Goal: Transaction & Acquisition: Book appointment/travel/reservation

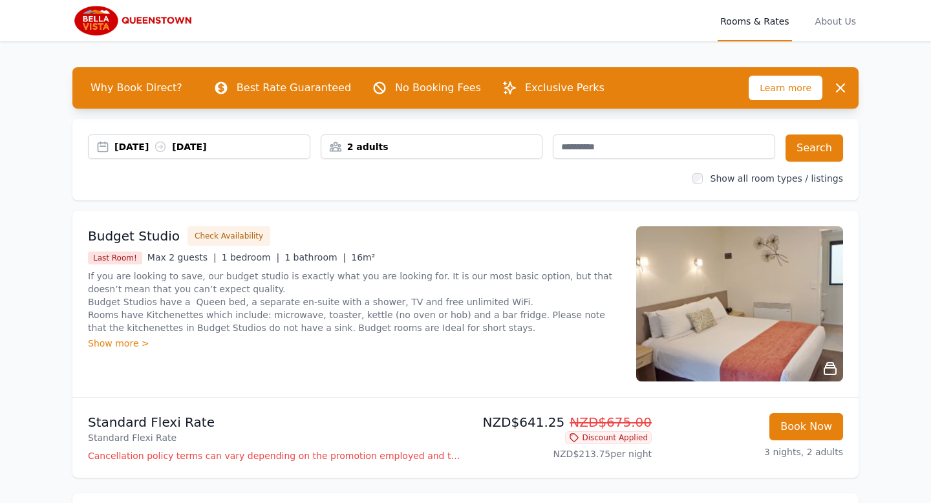
click at [350, 147] on div "2 adults" at bounding box center [431, 146] width 221 height 13
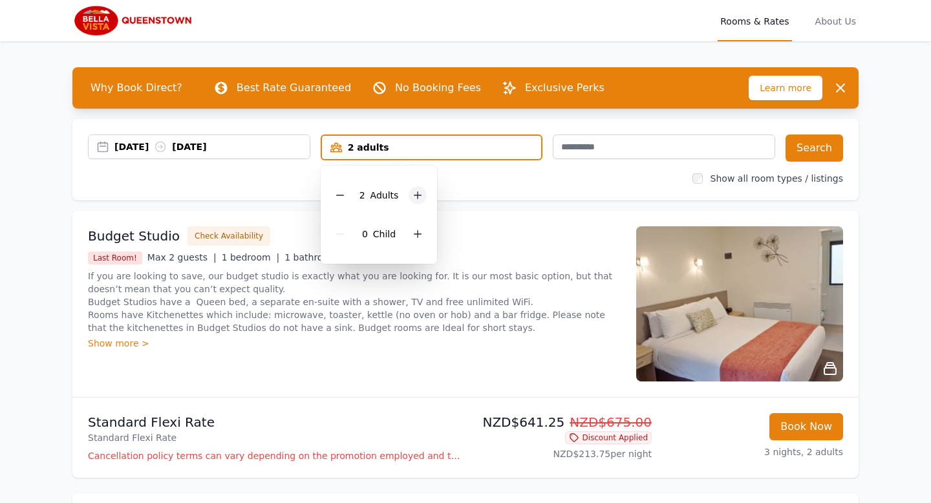
click at [420, 203] on div at bounding box center [418, 195] width 18 height 18
click at [809, 147] on button "Search" at bounding box center [814, 147] width 58 height 27
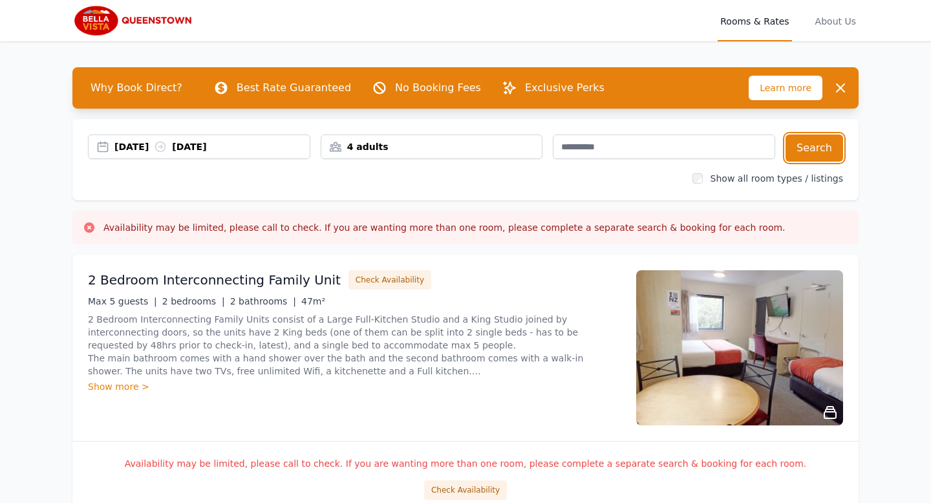
click at [362, 145] on div "4 adults" at bounding box center [431, 146] width 221 height 13
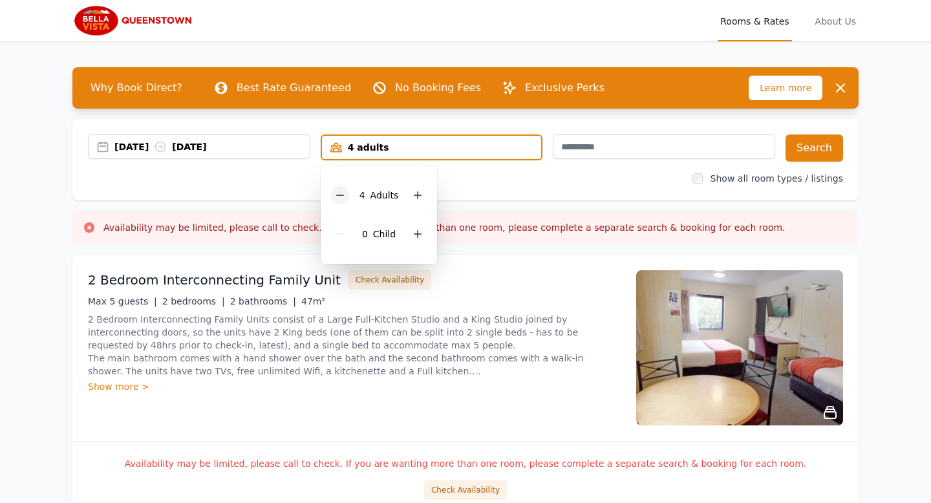
click at [338, 194] on icon at bounding box center [340, 195] width 10 height 10
click at [815, 148] on button "Search" at bounding box center [814, 147] width 58 height 27
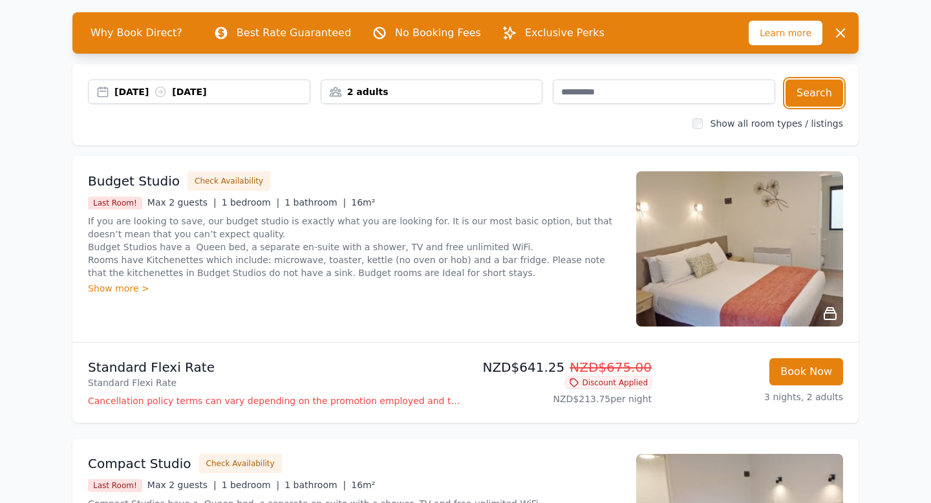
scroll to position [69, 0]
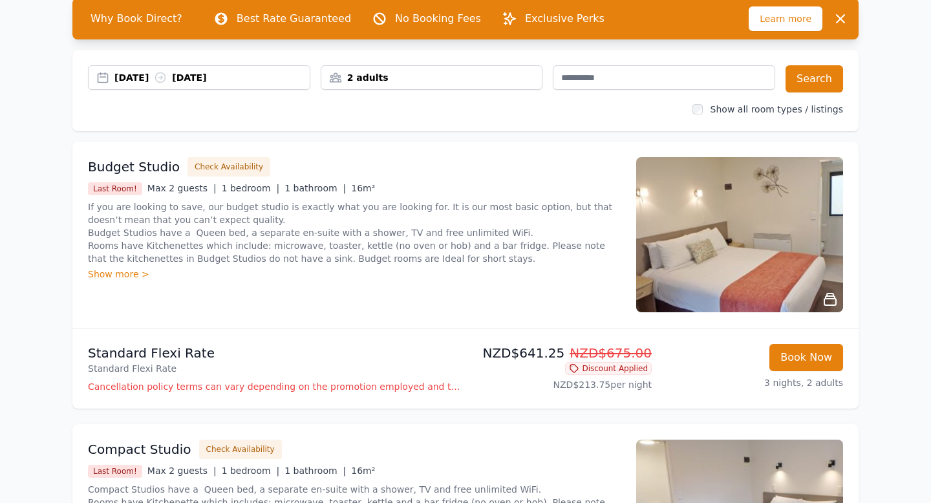
click at [734, 209] on img at bounding box center [739, 234] width 207 height 155
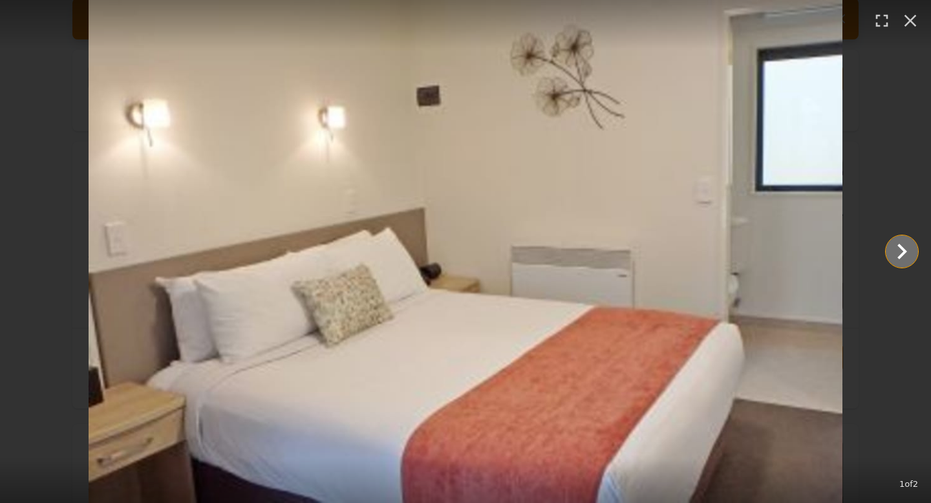
click at [901, 253] on icon "Show slide 2 of 2" at bounding box center [901, 251] width 31 height 31
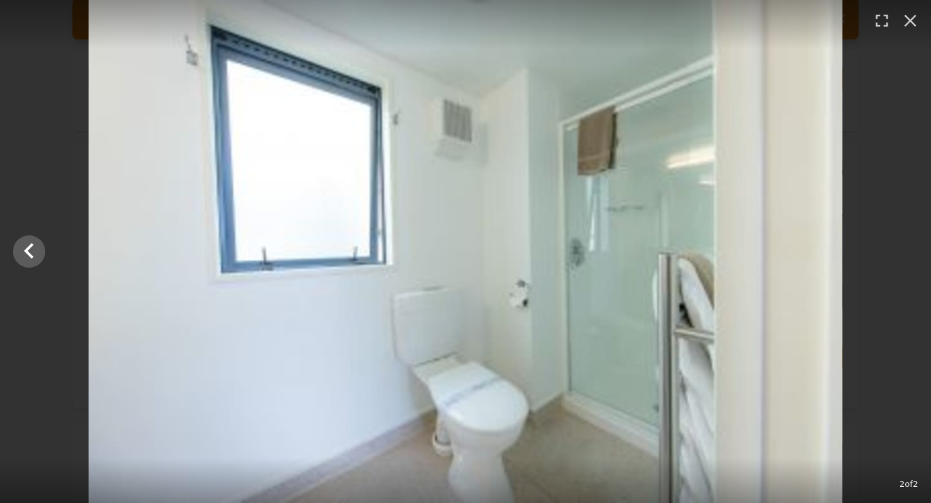
click at [901, 253] on div at bounding box center [465, 251] width 931 height 503
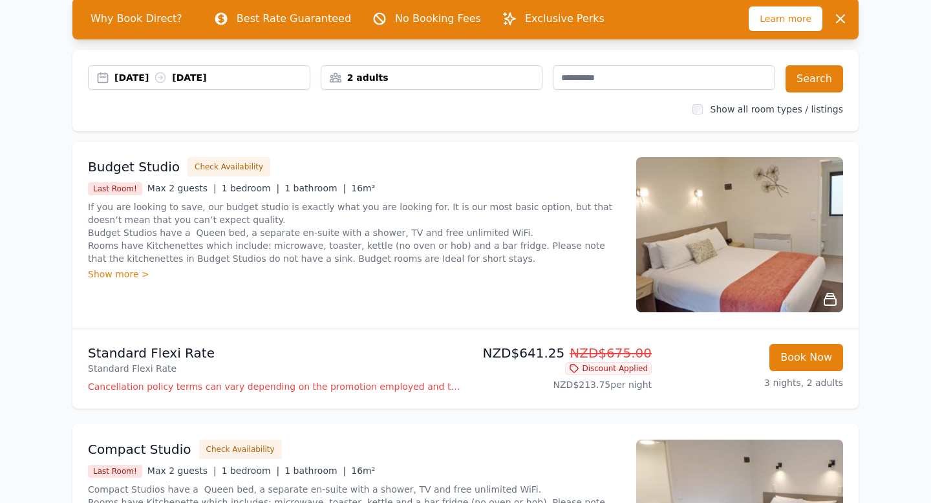
click at [818, 234] on img at bounding box center [739, 234] width 207 height 155
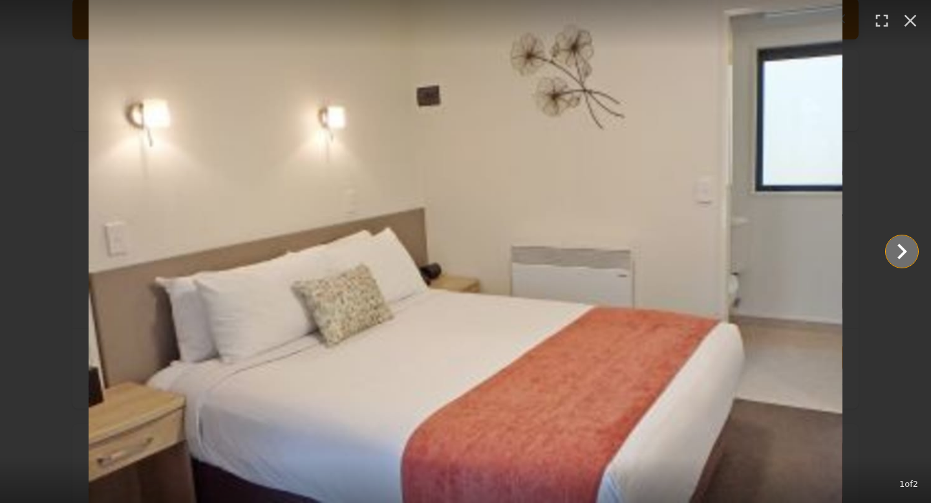
click at [902, 253] on icon "Show slide 2 of 2" at bounding box center [902, 252] width 10 height 16
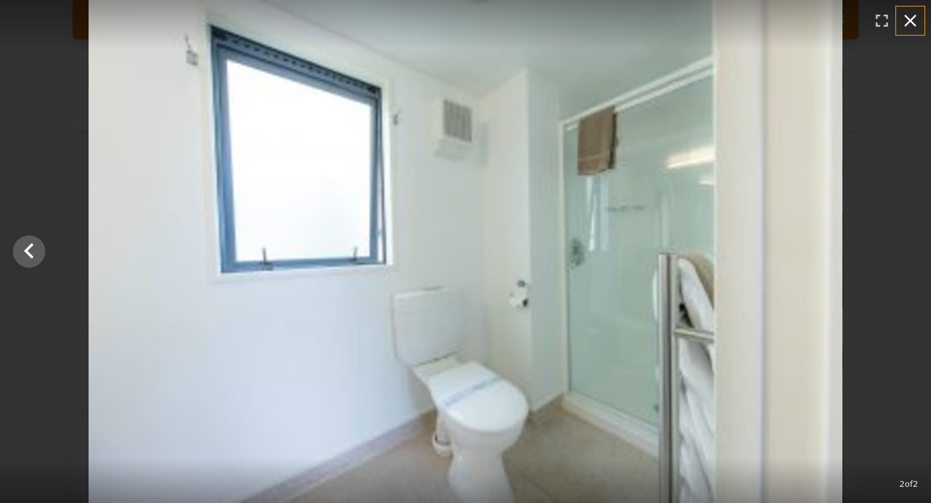
click at [918, 22] on icon "button" at bounding box center [910, 20] width 21 height 21
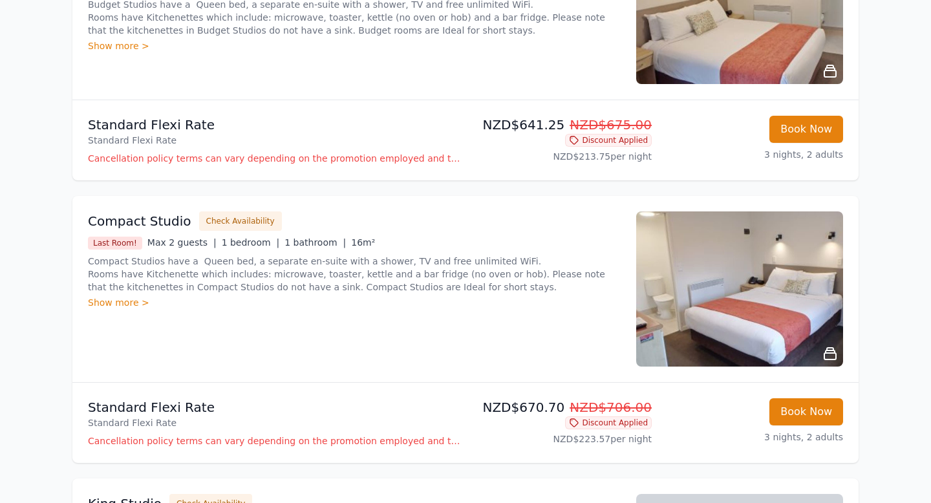
scroll to position [322, 0]
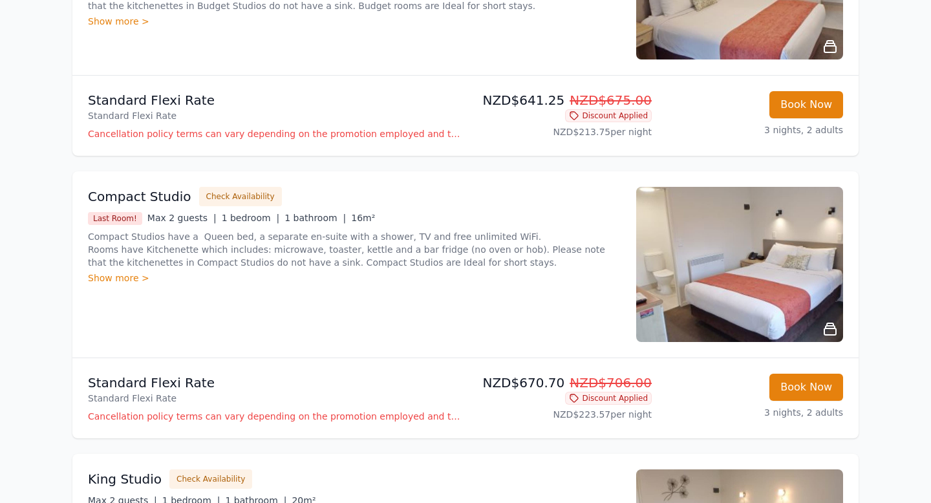
click at [775, 257] on img at bounding box center [739, 264] width 207 height 155
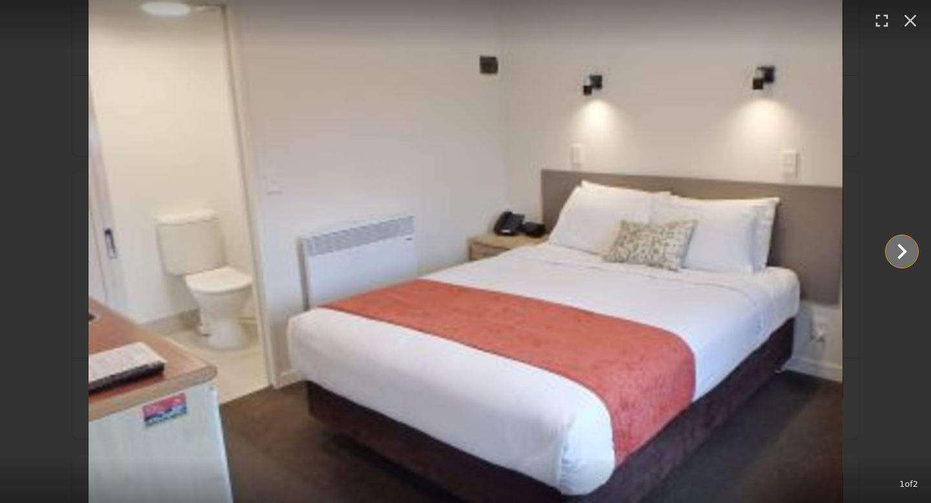
click at [908, 255] on icon "Show slide 2 of 2" at bounding box center [901, 251] width 31 height 31
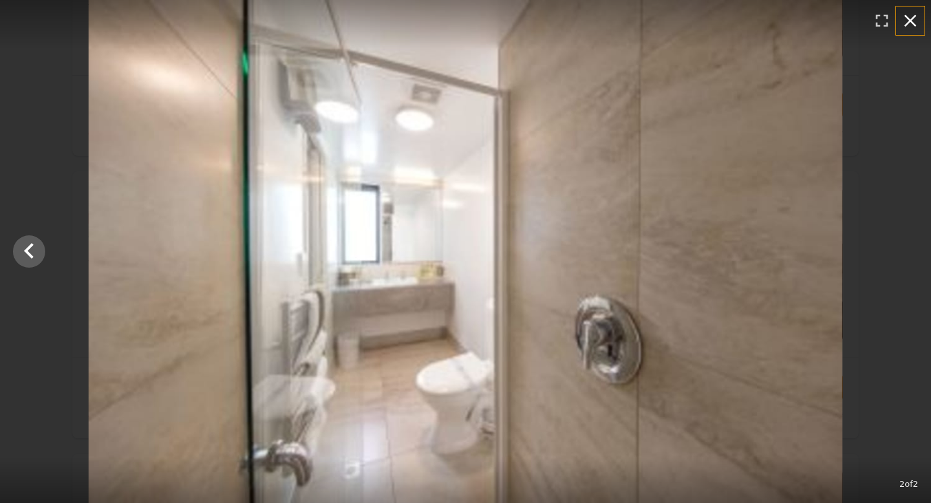
click at [914, 24] on icon "button" at bounding box center [910, 21] width 12 height 12
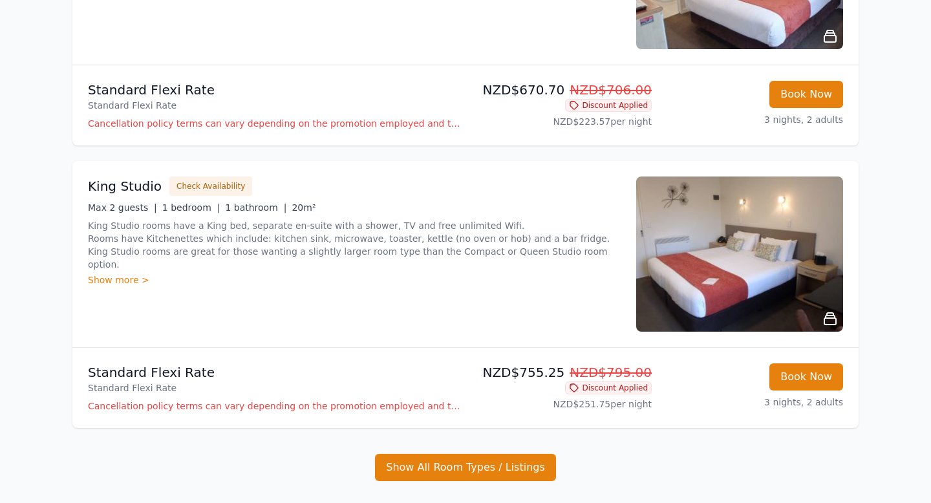
scroll to position [615, 0]
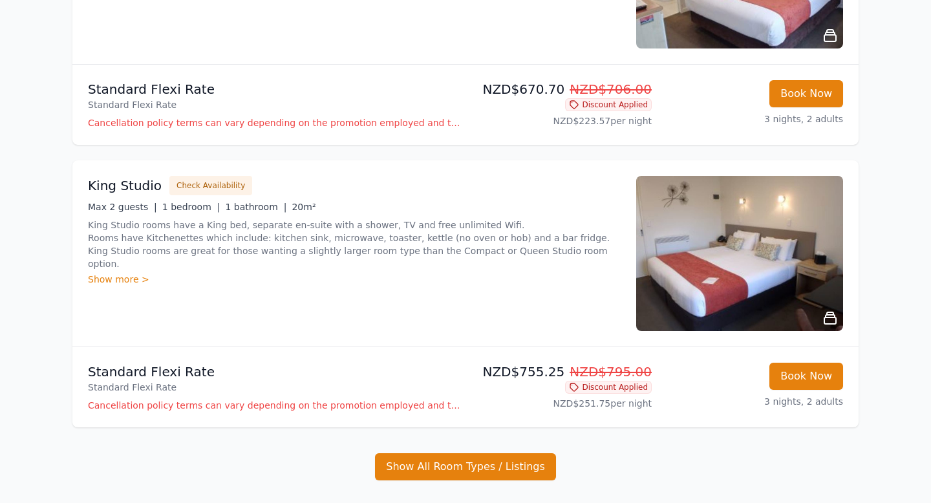
click at [756, 209] on img at bounding box center [739, 253] width 207 height 155
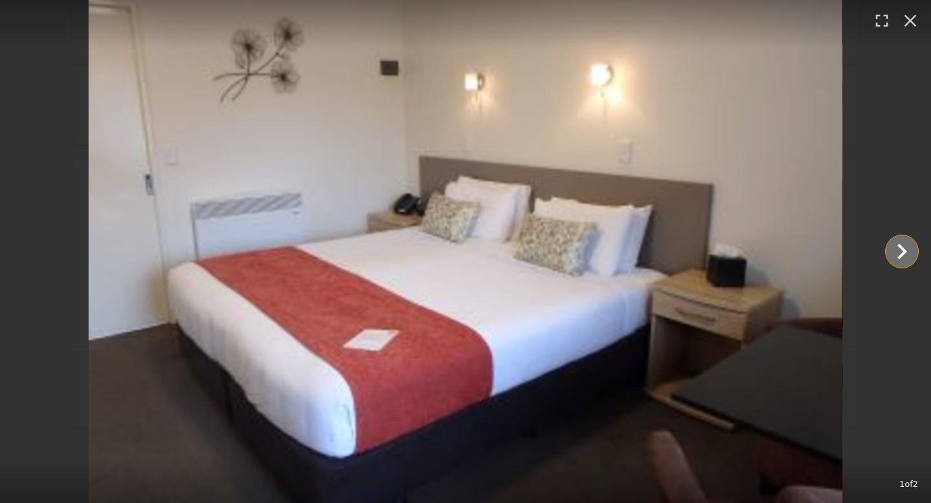
click at [906, 253] on icon "Show slide 2 of 2" at bounding box center [901, 251] width 31 height 31
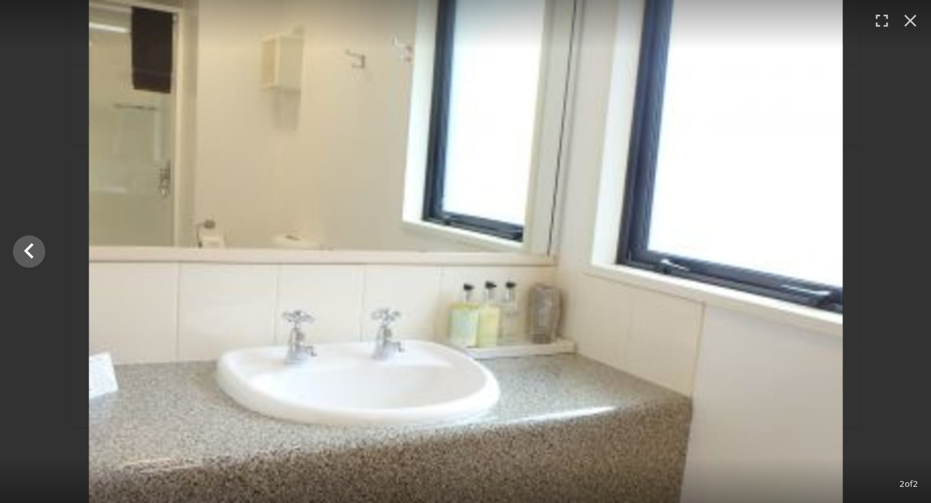
click at [906, 253] on div at bounding box center [466, 251] width 931 height 503
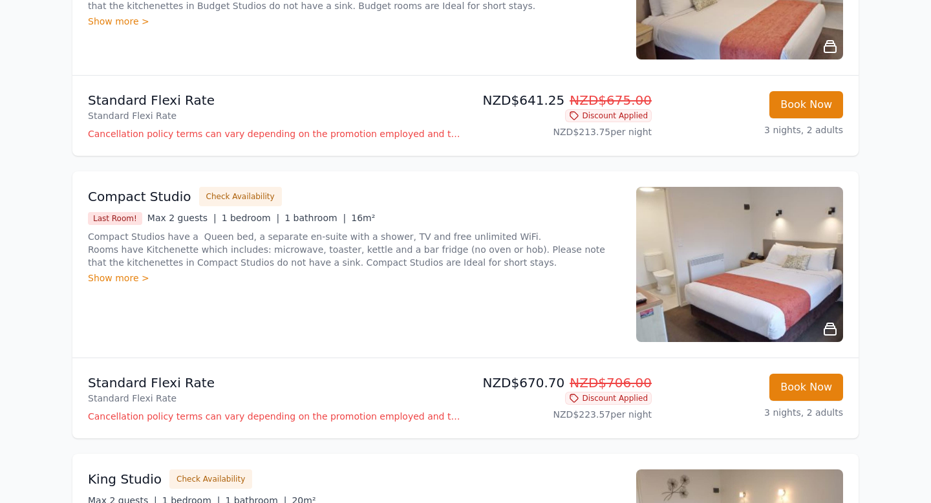
scroll to position [291, 0]
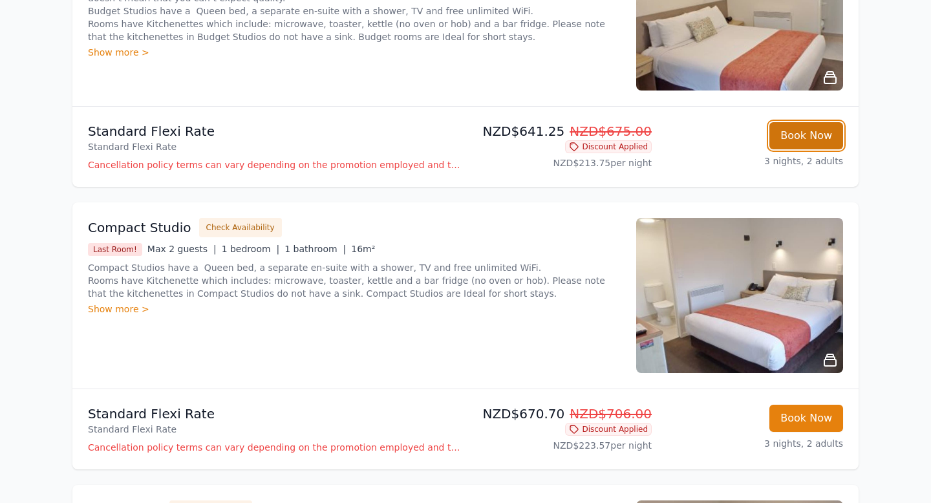
click at [831, 138] on button "Book Now" at bounding box center [806, 135] width 74 height 27
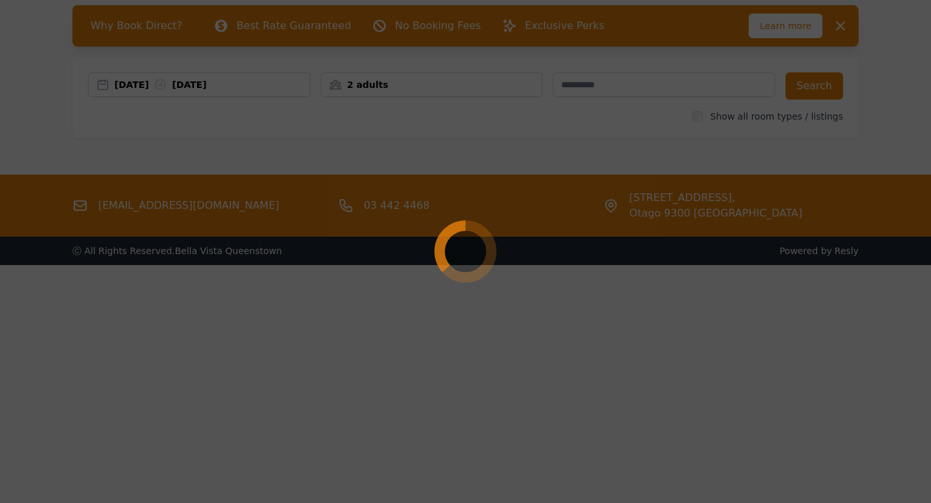
select select "**"
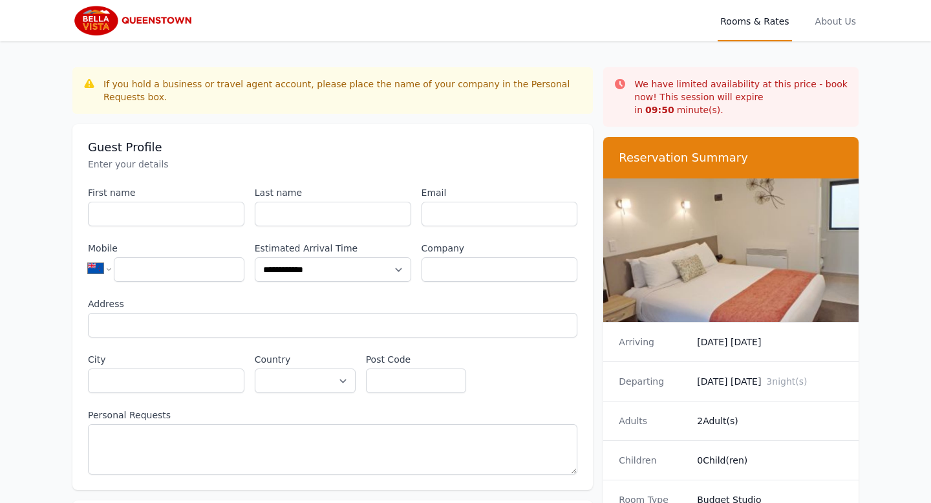
scroll to position [62, 0]
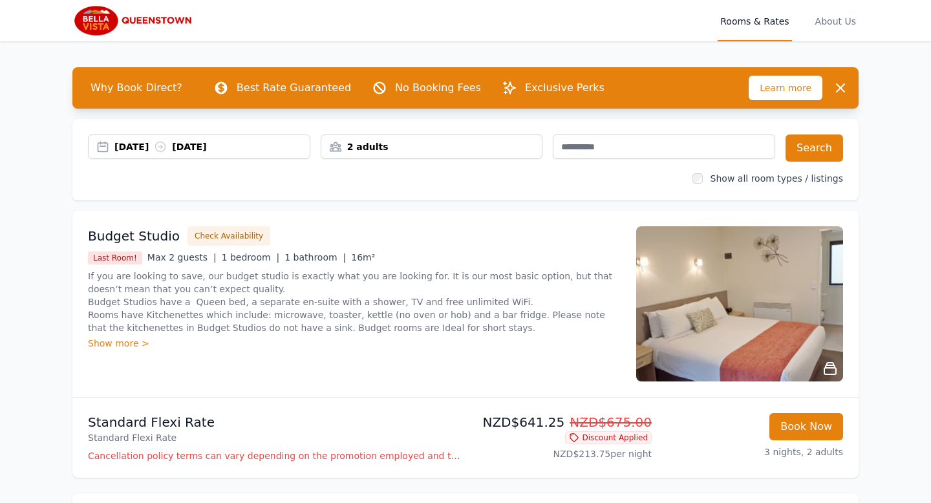
click at [120, 341] on div "Show more >" at bounding box center [354, 343] width 533 height 13
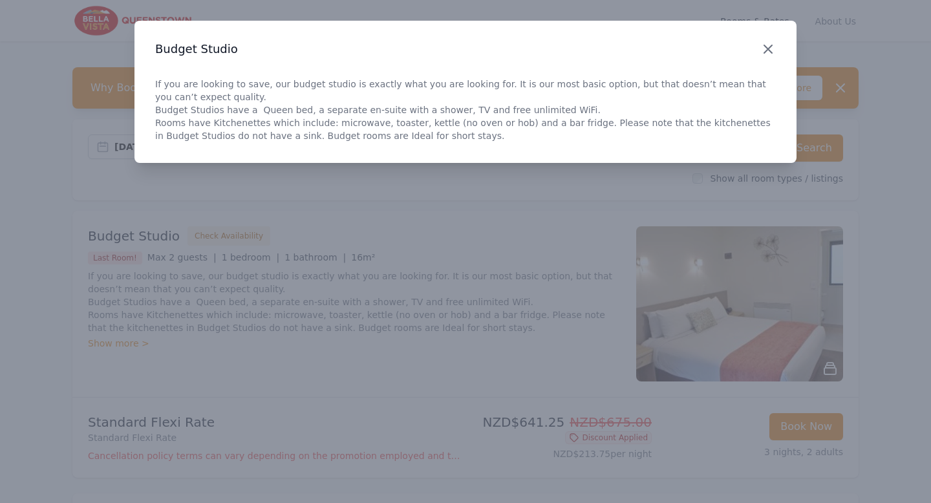
click at [765, 48] on icon "button" at bounding box center [768, 49] width 16 height 16
